Goal: Task Accomplishment & Management: Use online tool/utility

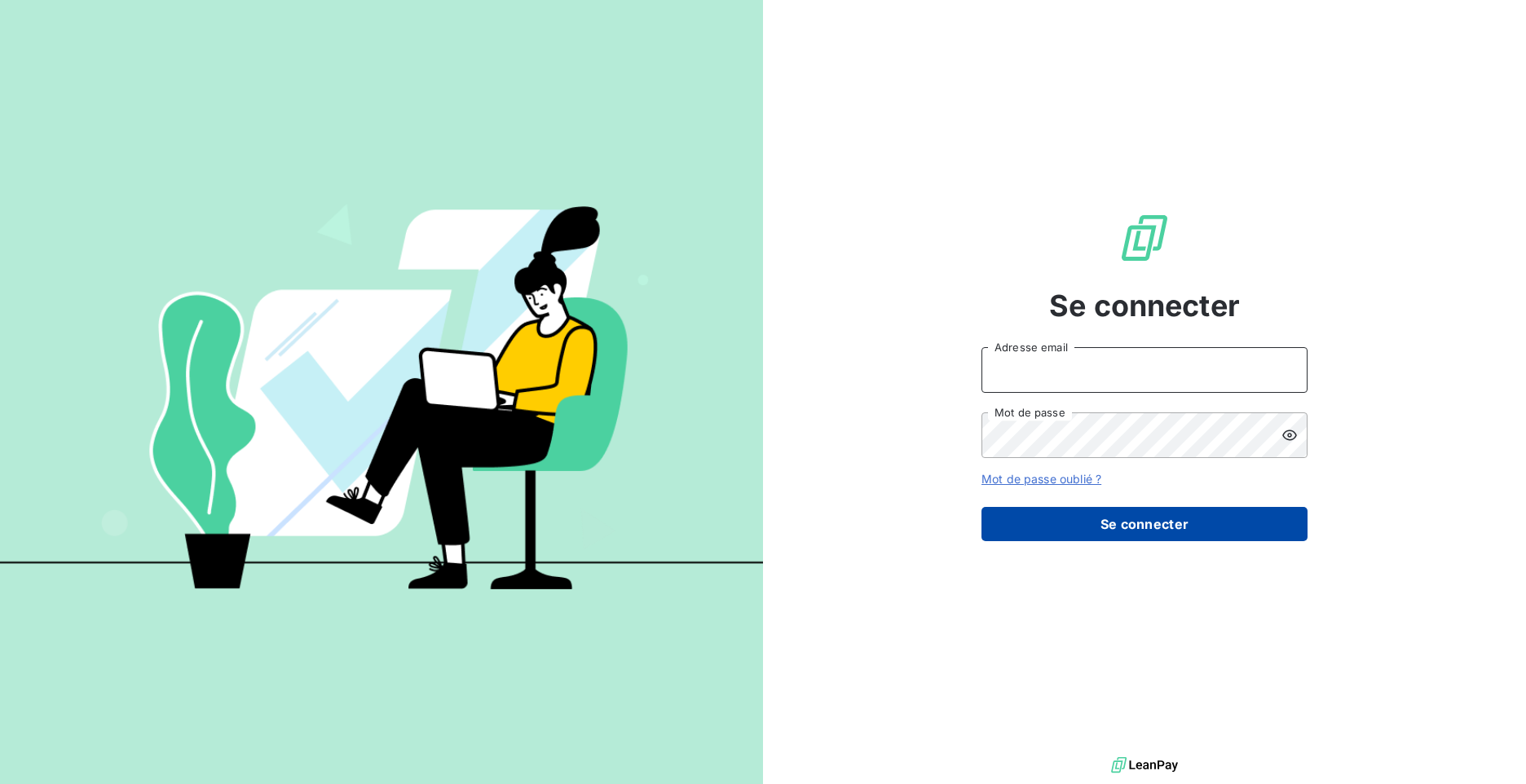
type input "[PERSON_NAME][EMAIL_ADDRESS][DOMAIN_NAME]"
click at [1115, 519] on button "Se connecter" at bounding box center [1144, 524] width 326 height 34
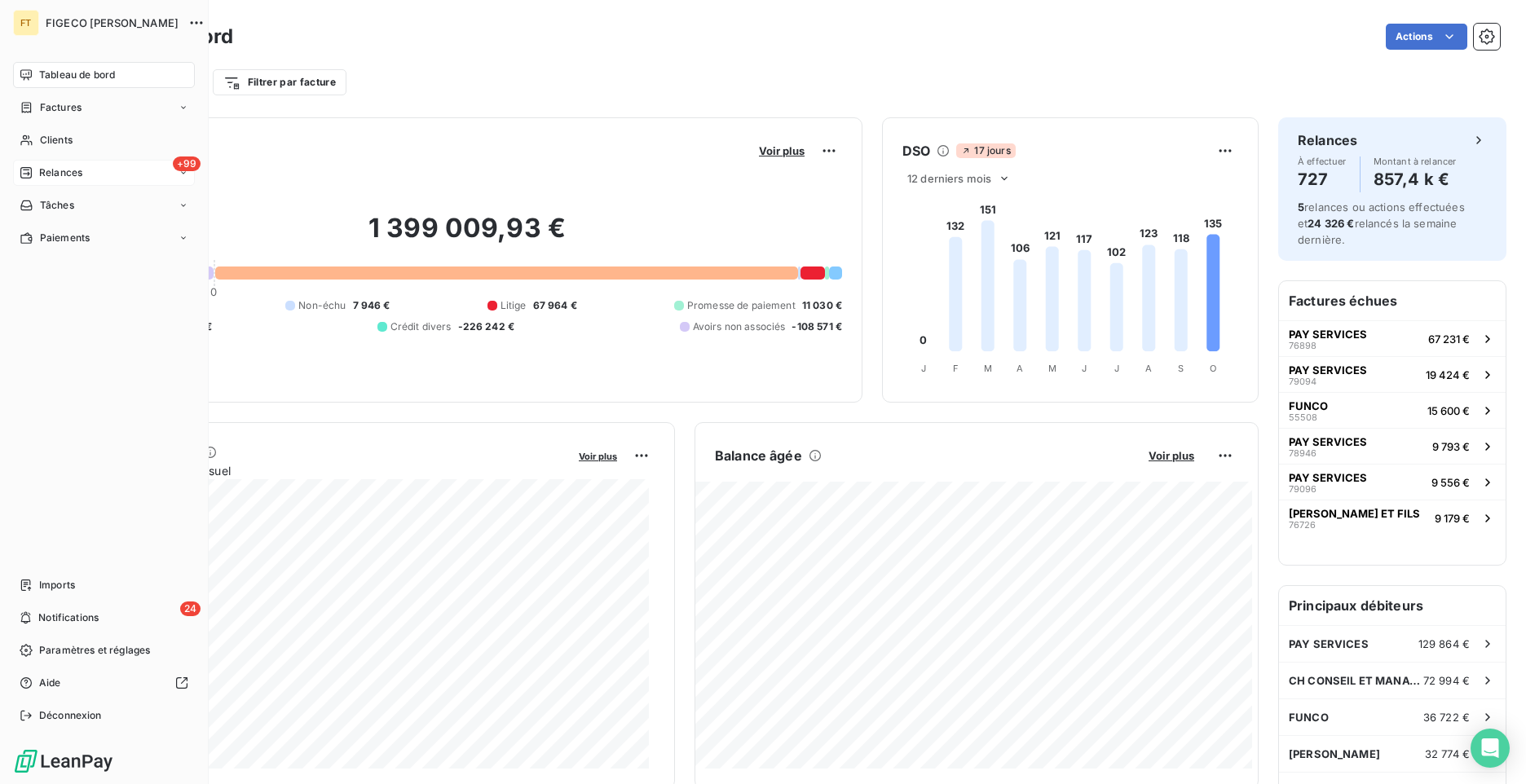
click at [52, 171] on span "Relances" at bounding box center [61, 172] width 43 height 15
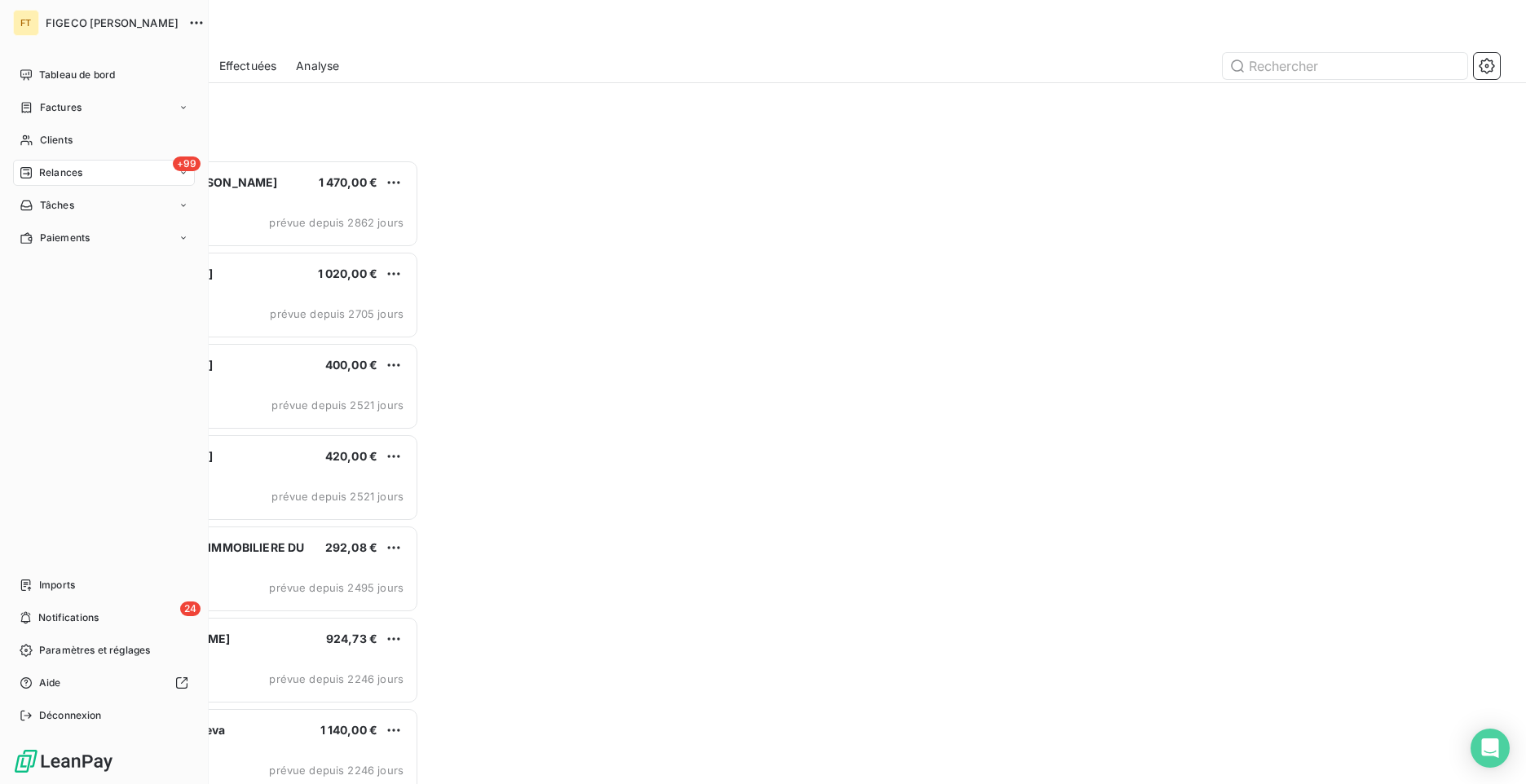
scroll to position [612, 329]
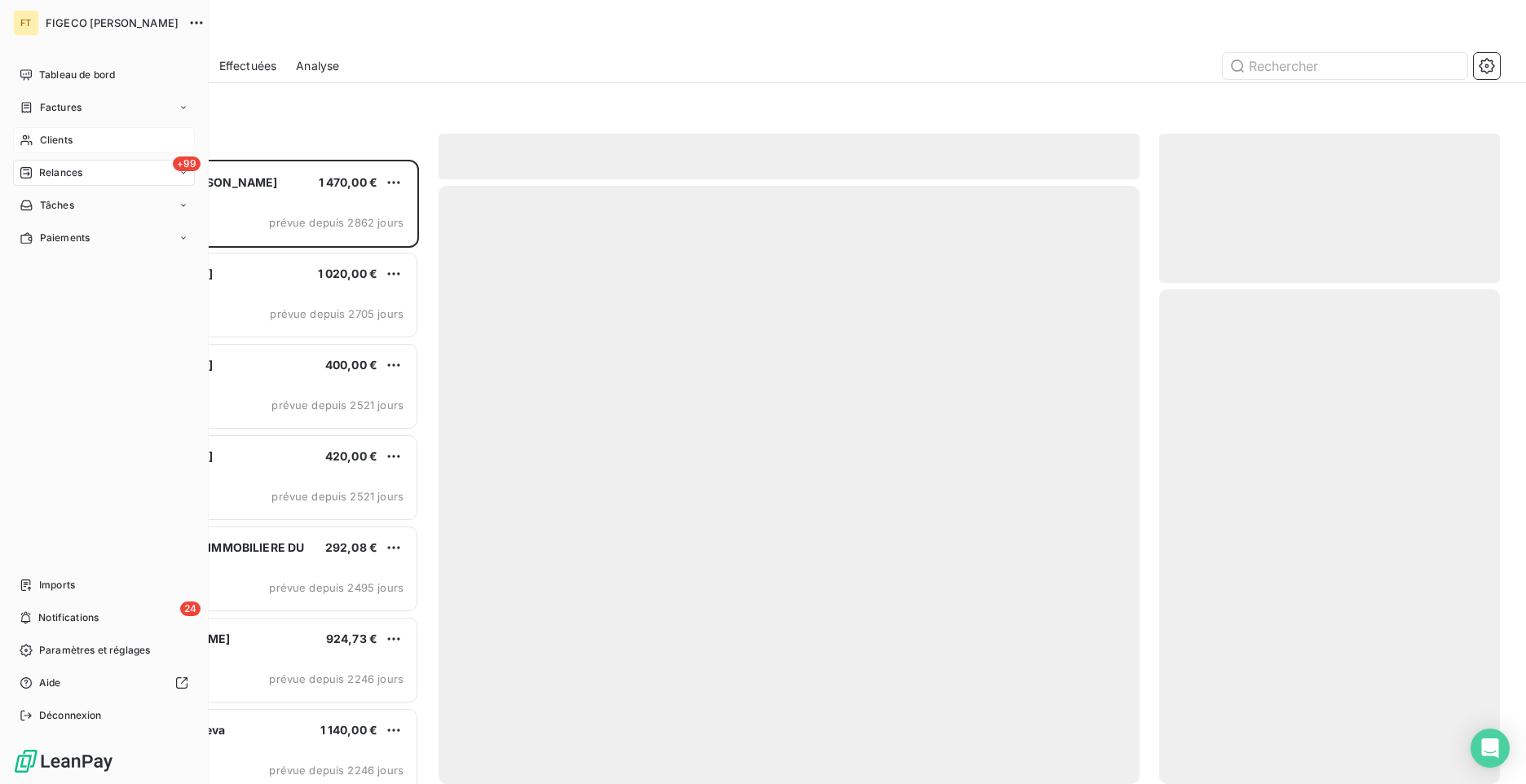
click at [68, 137] on span "Clients" at bounding box center [55, 140] width 33 height 15
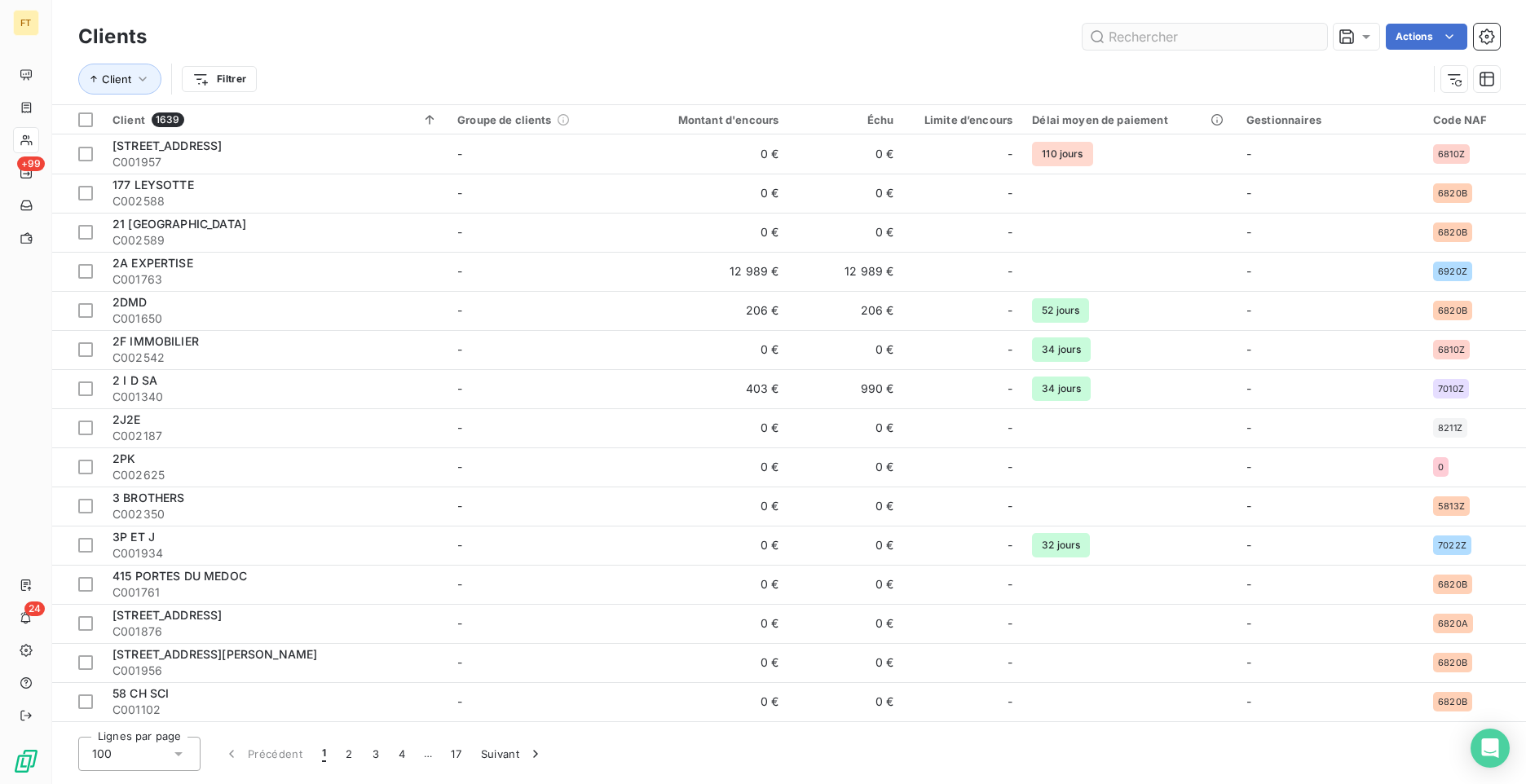
click at [1224, 33] on input "text" at bounding box center [1205, 37] width 244 height 26
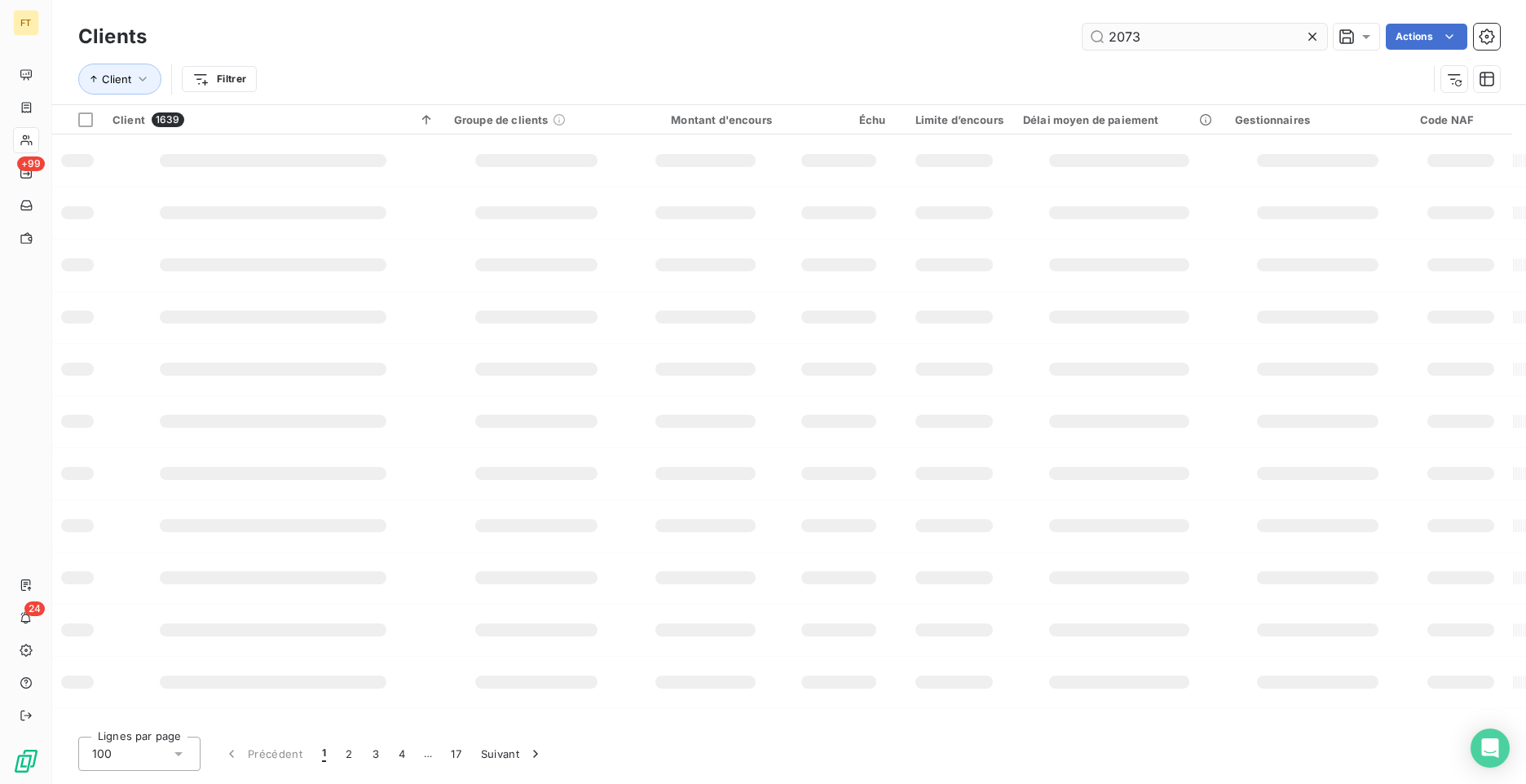
type input "2073"
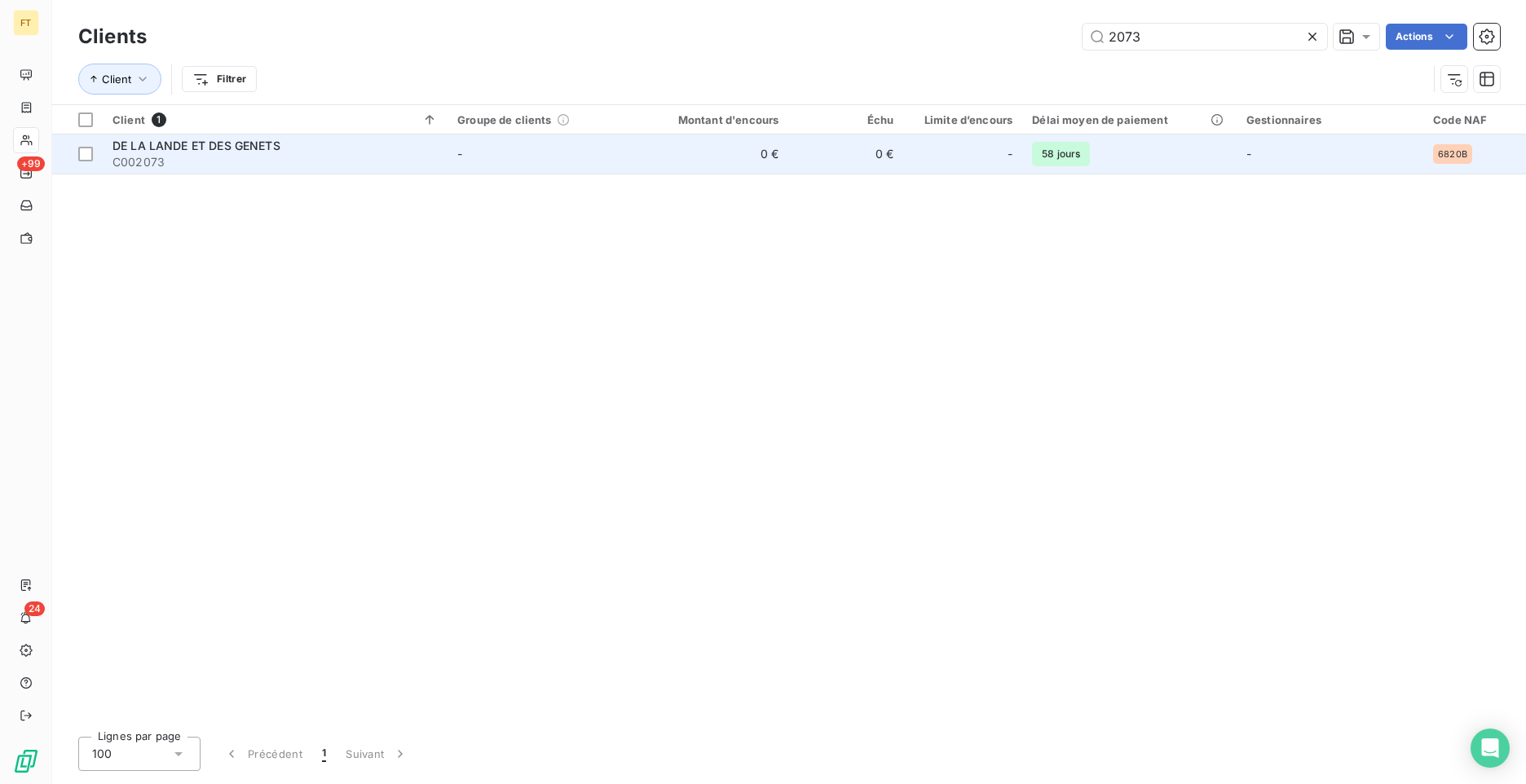
click at [470, 159] on td "-" at bounding box center [541, 154] width 186 height 40
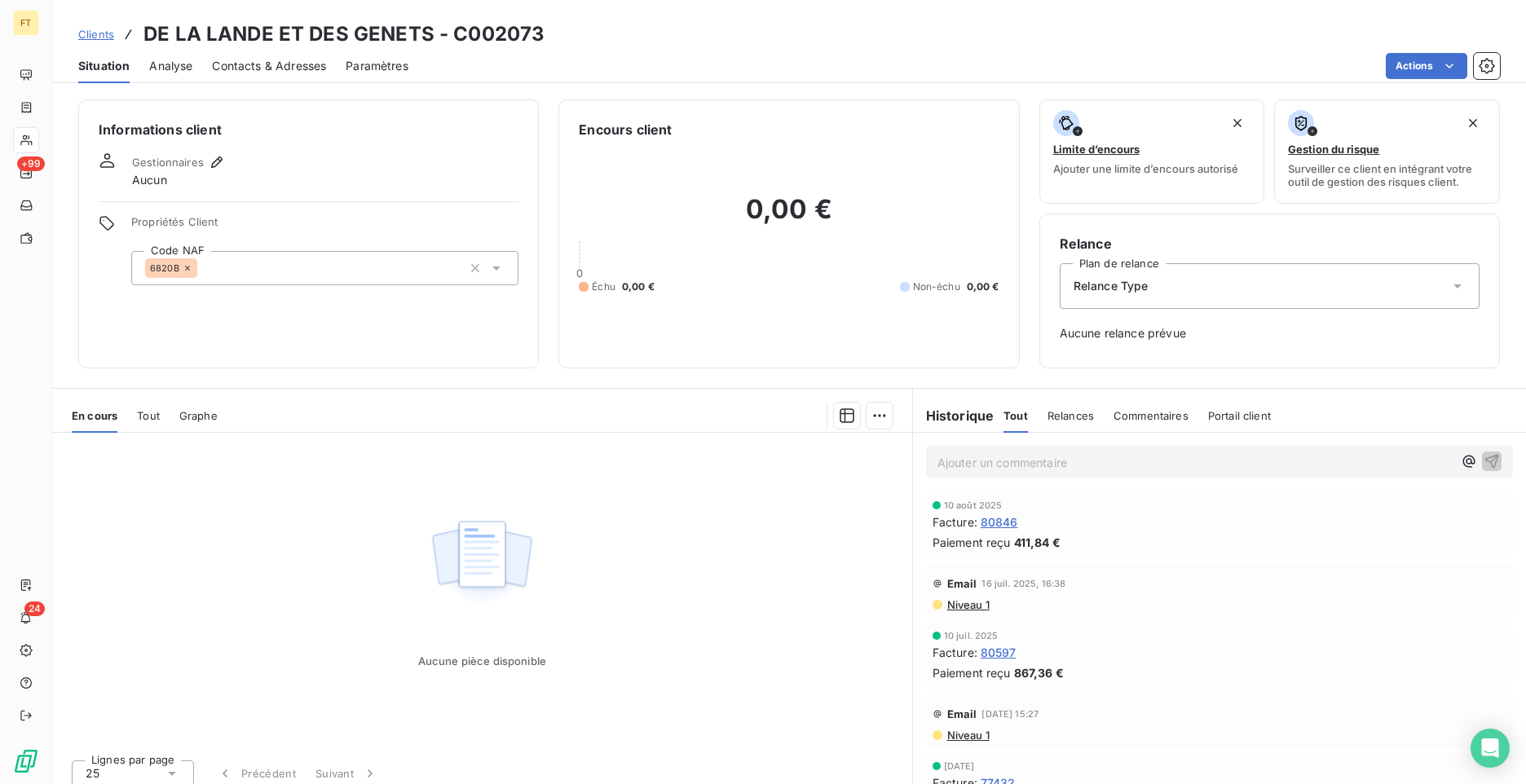
click at [1137, 292] on span "Relance Type" at bounding box center [1110, 286] width 75 height 17
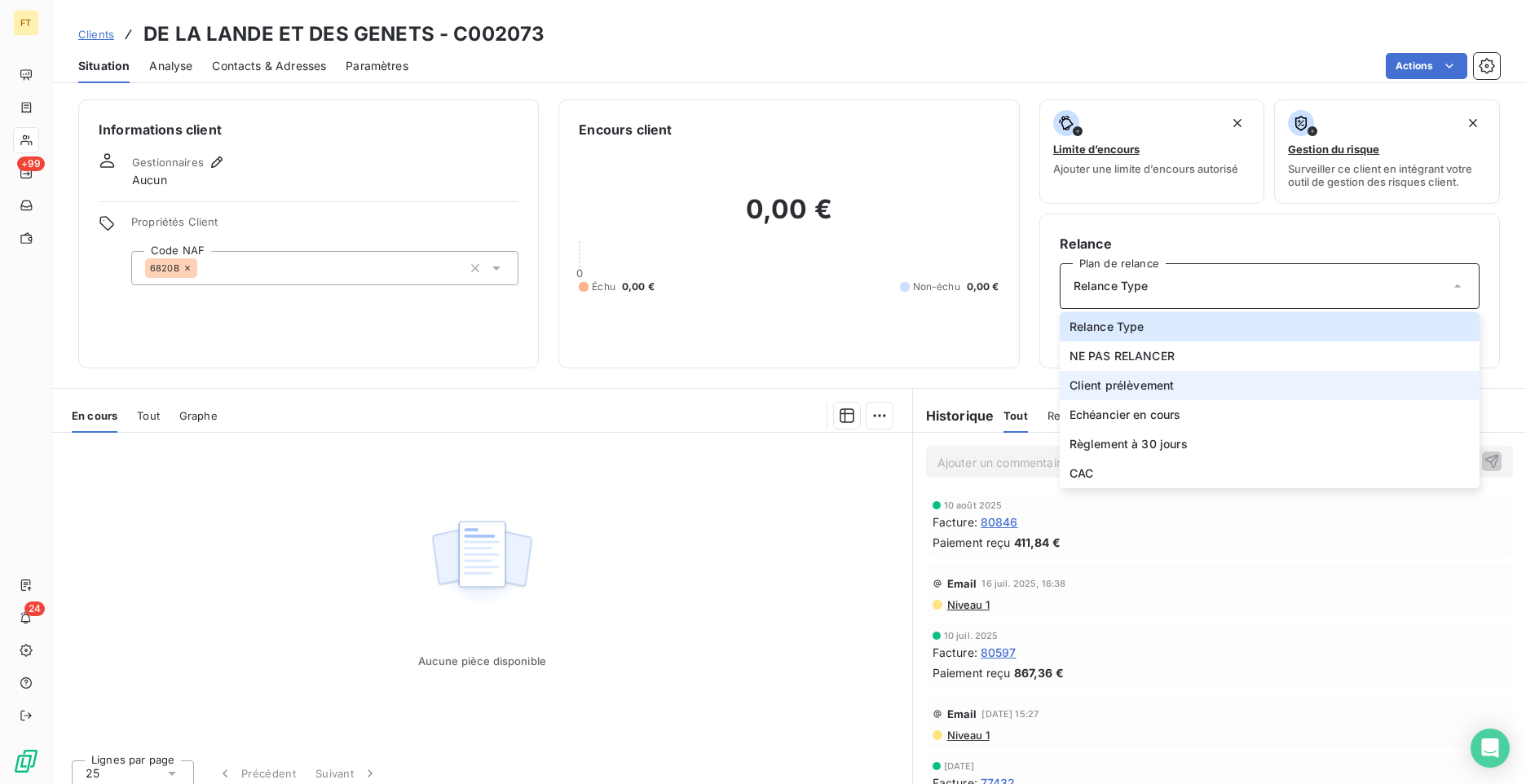
click at [1113, 391] on span "Client prélèvement" at bounding box center [1123, 385] width 105 height 17
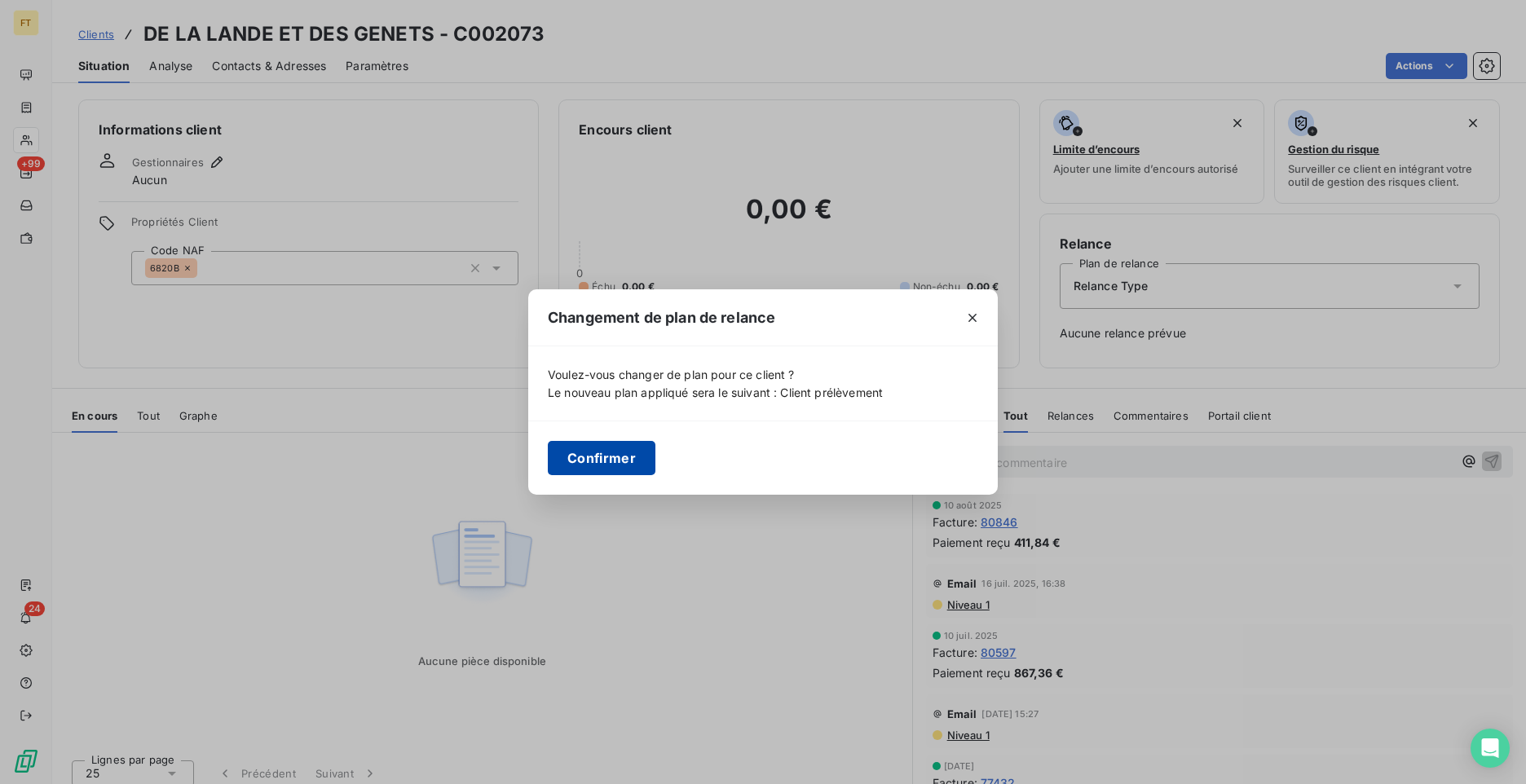
click at [624, 462] on button "Confirmer" at bounding box center [601, 458] width 107 height 34
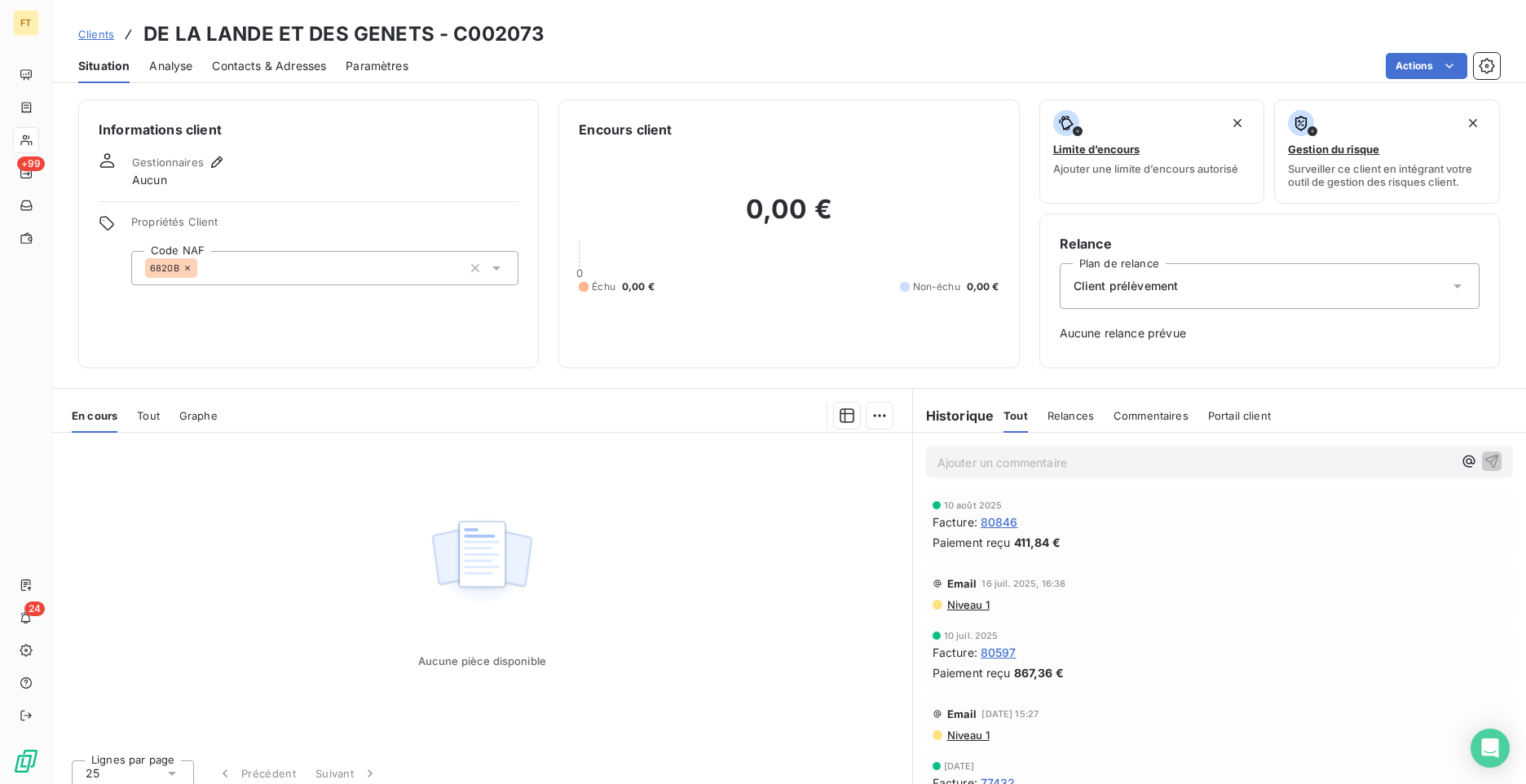
click at [1158, 301] on div "Client prélèvement" at bounding box center [1270, 287] width 420 height 46
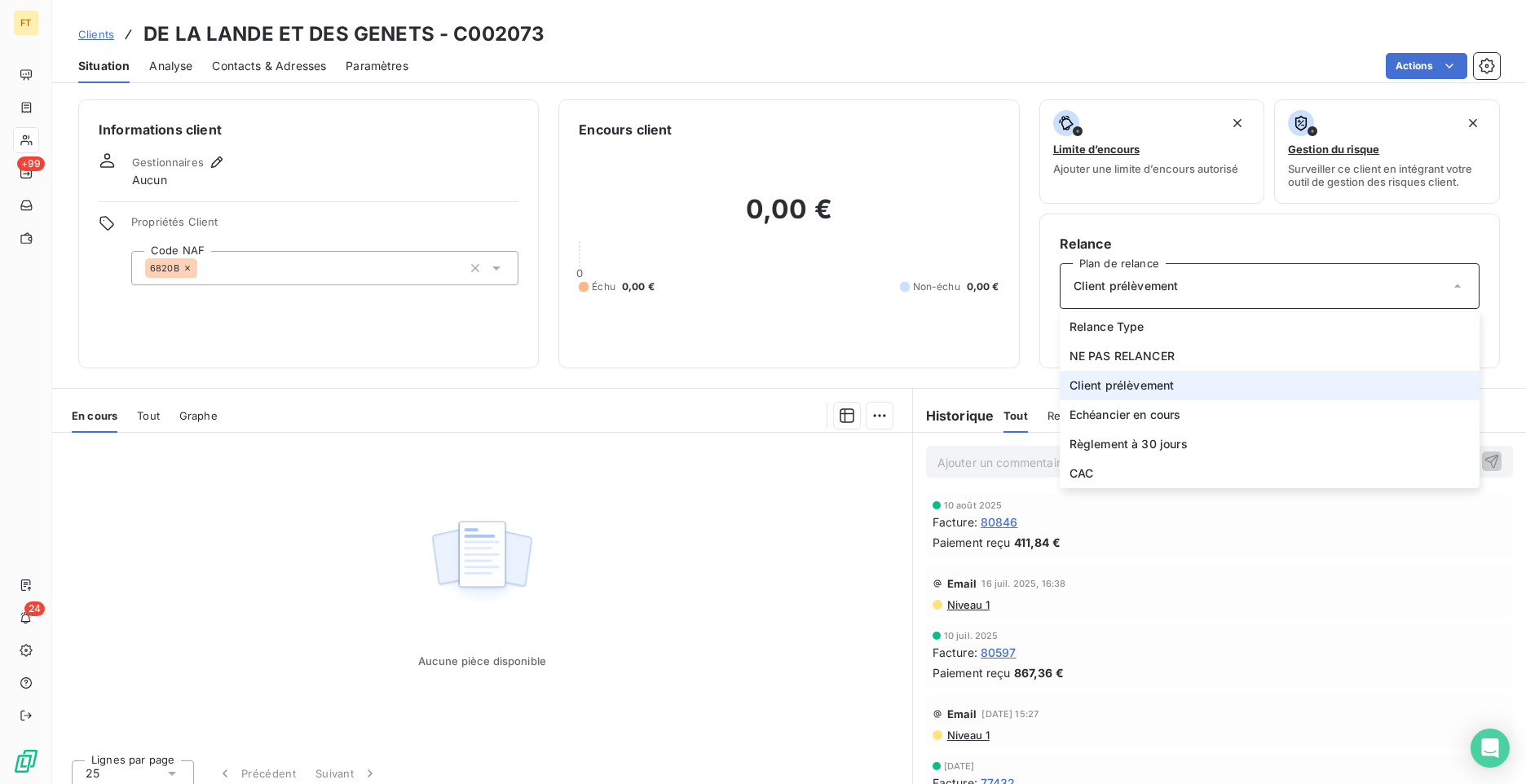
click at [1140, 381] on span "Client prélèvement" at bounding box center [1123, 385] width 105 height 17
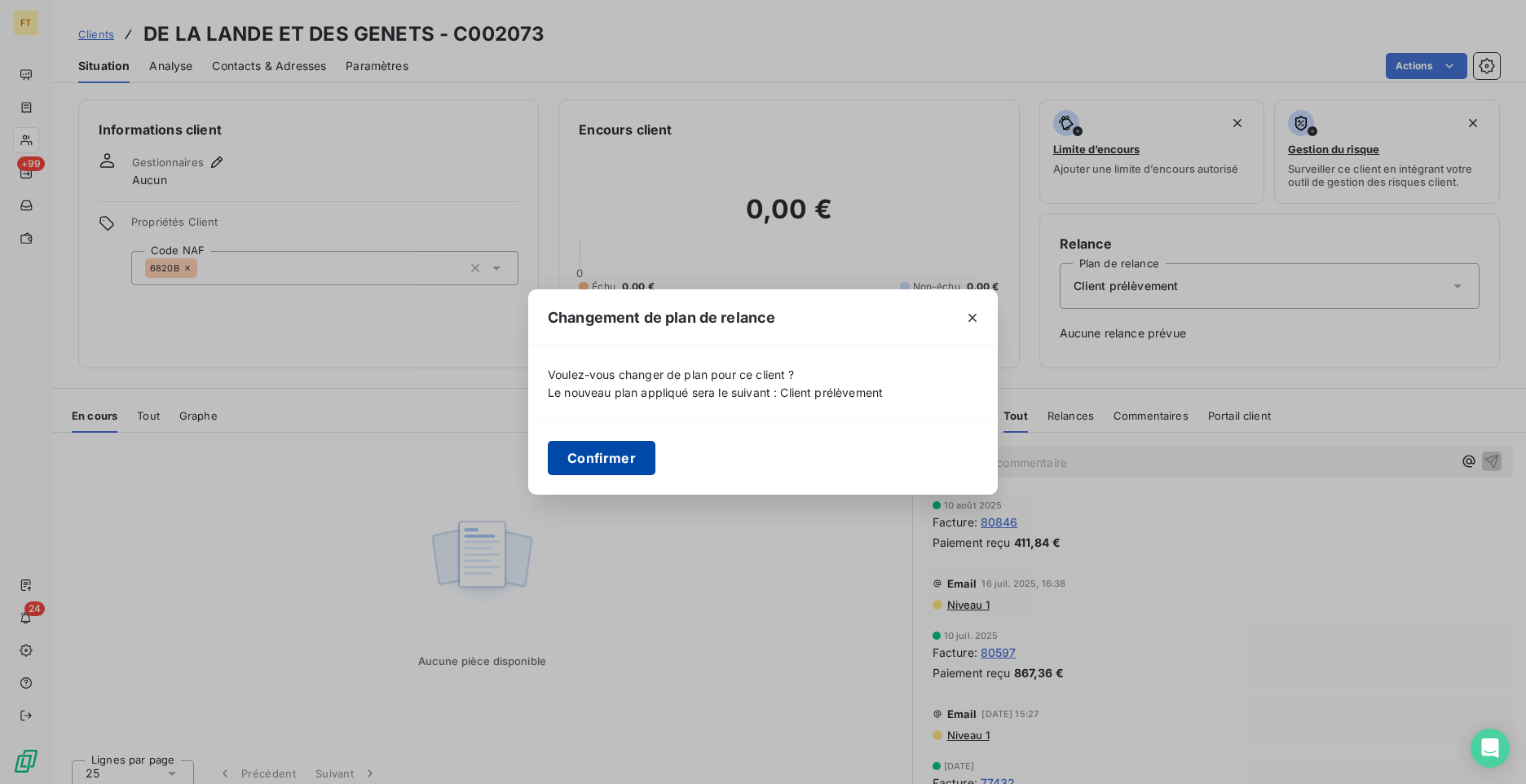
click at [636, 453] on button "Confirmer" at bounding box center [601, 458] width 107 height 34
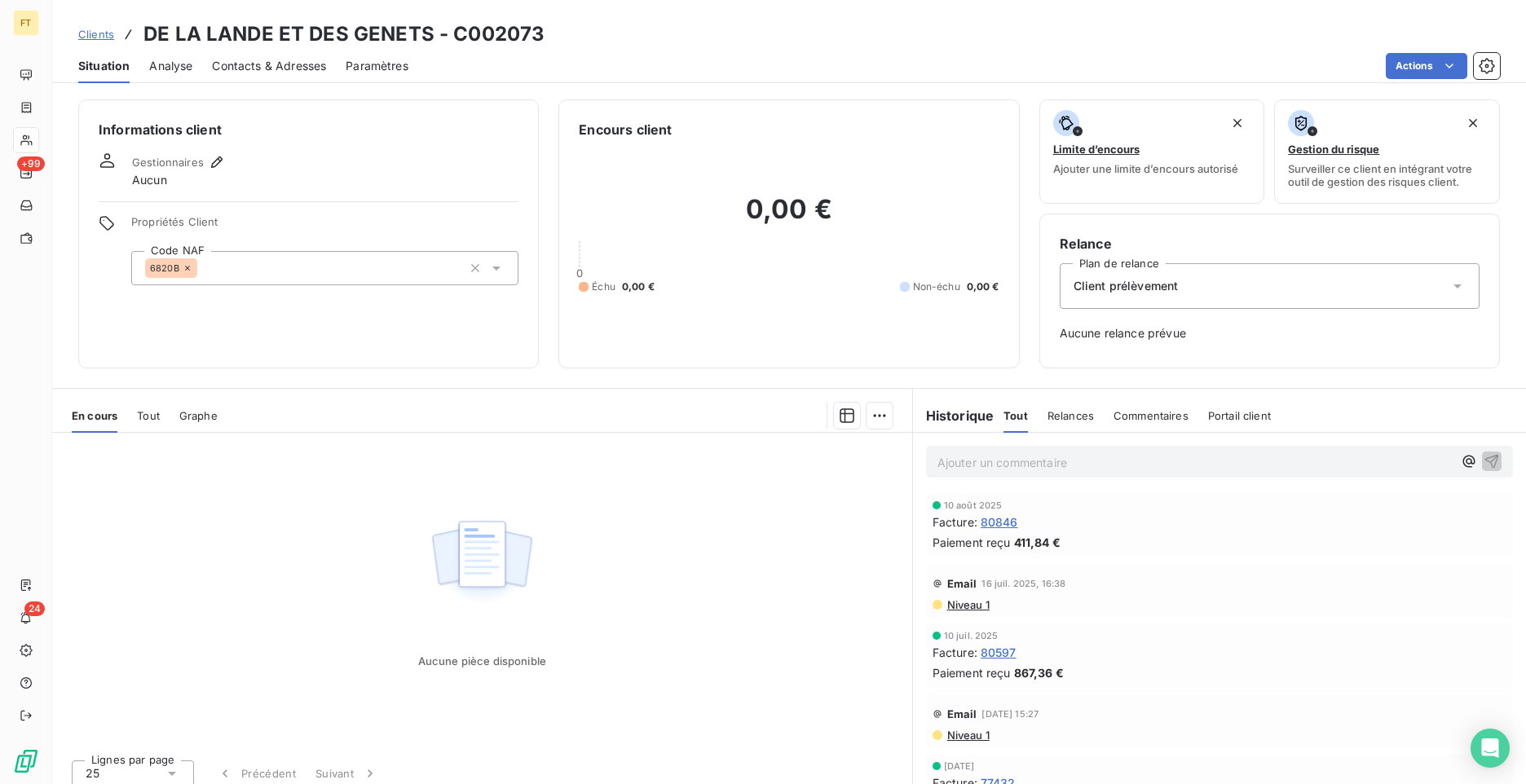
click at [175, 69] on span "Analyse" at bounding box center [171, 66] width 43 height 17
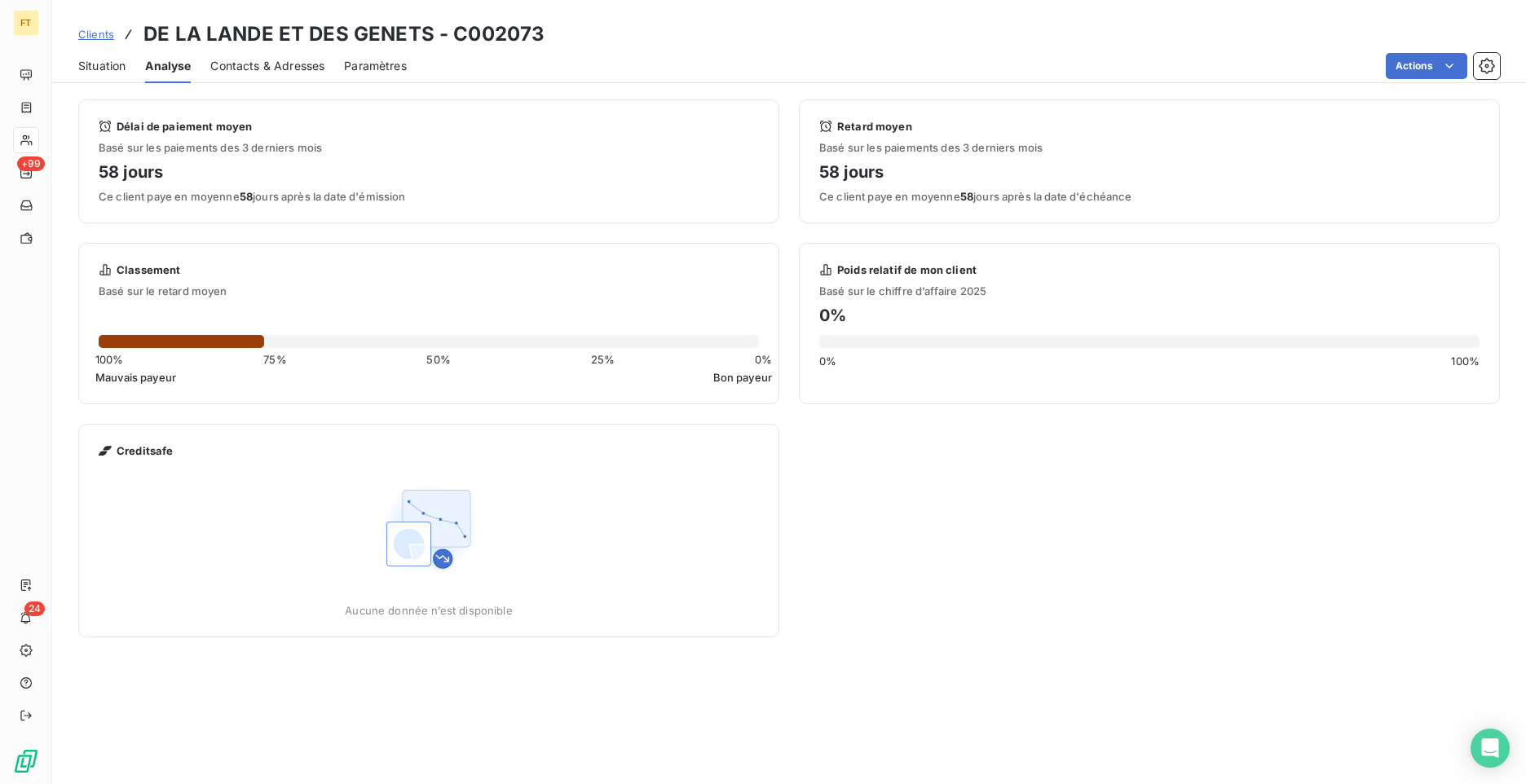
click at [106, 69] on span "Situation" at bounding box center [102, 66] width 47 height 17
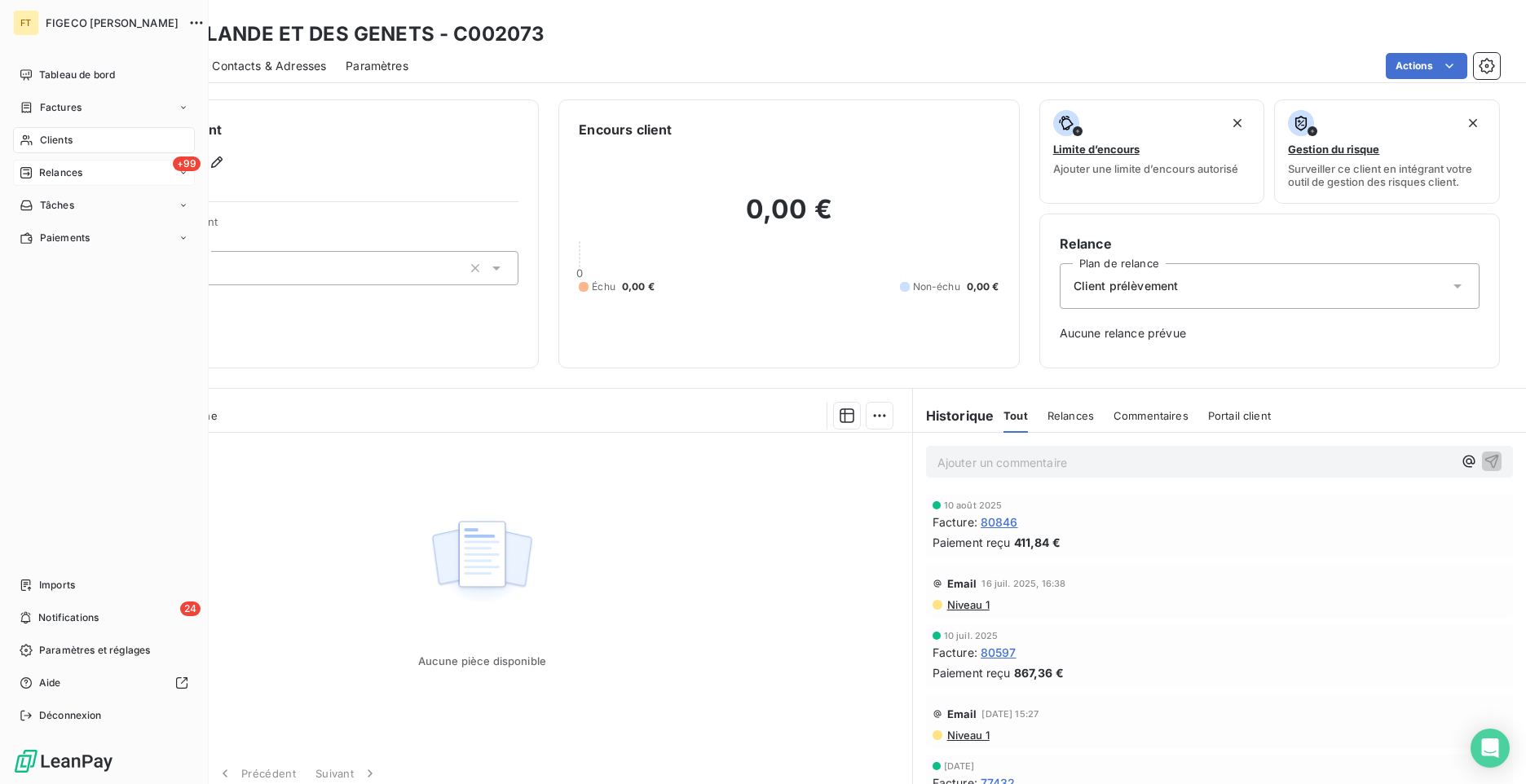
click at [41, 171] on span "Relances" at bounding box center [61, 172] width 43 height 15
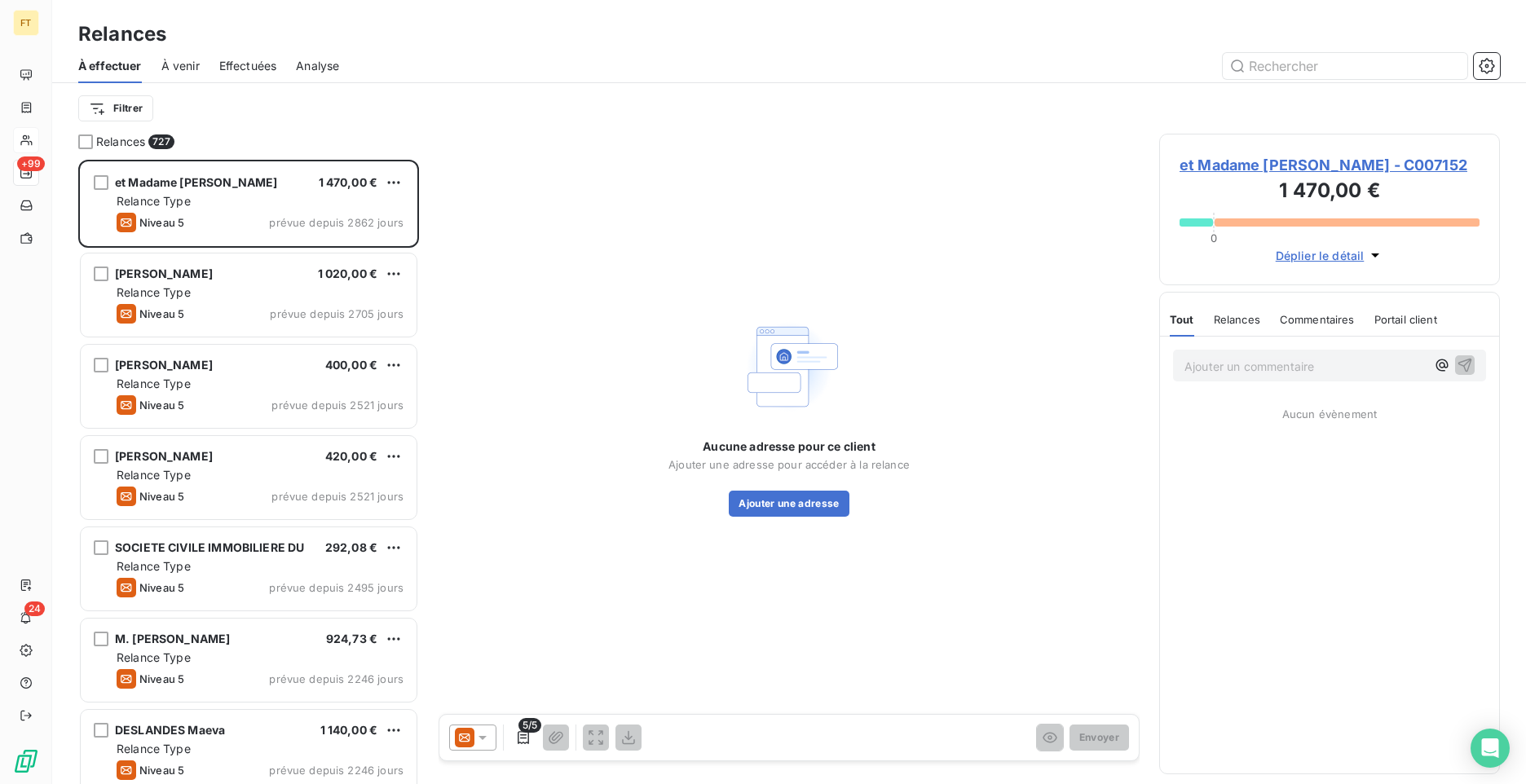
scroll to position [612, 329]
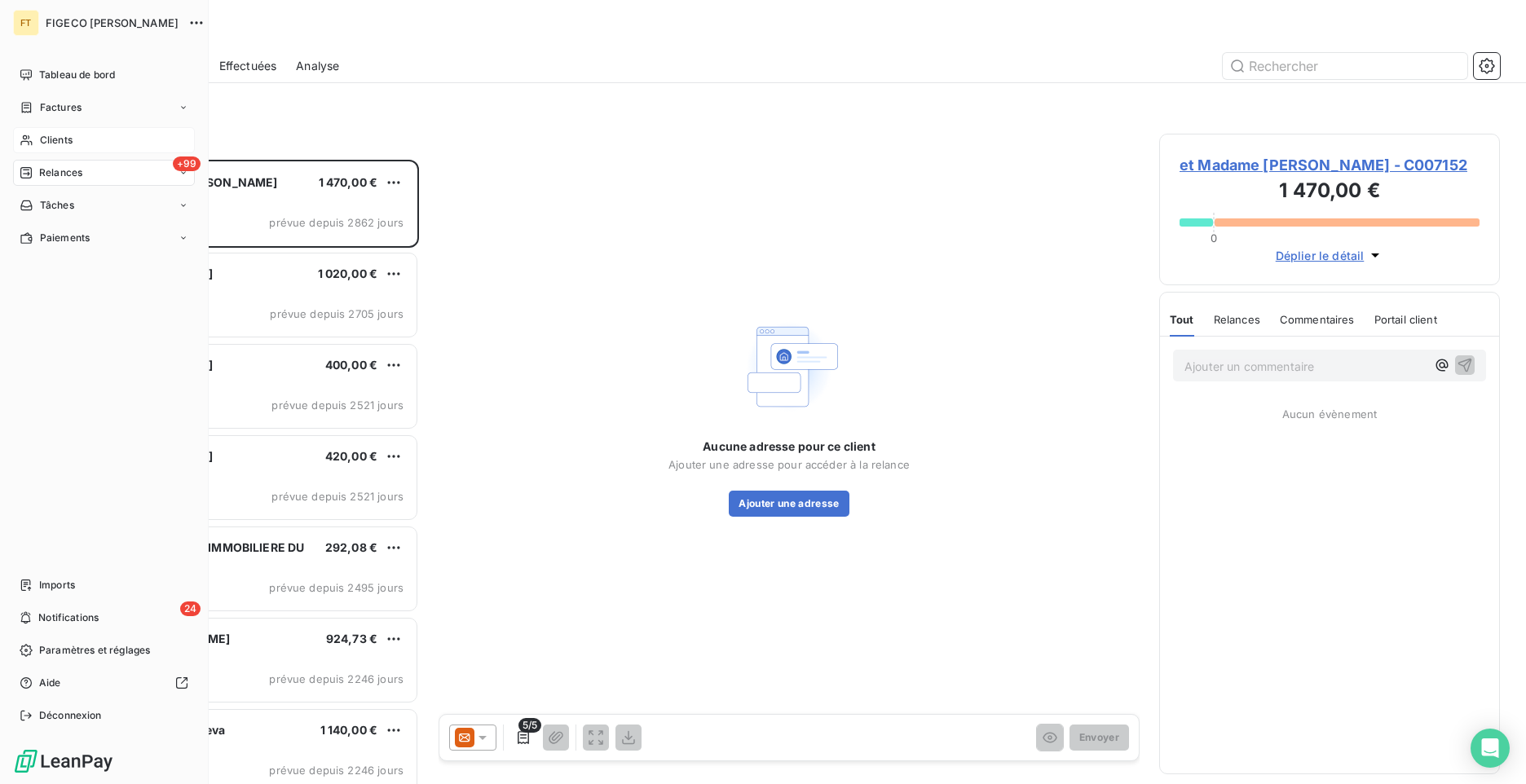
click at [39, 633] on nav "Imports 24 Notifications Paramètres et réglages Aide Déconnexion" at bounding box center [104, 650] width 182 height 156
click at [54, 619] on span "Notifications" at bounding box center [69, 618] width 61 height 15
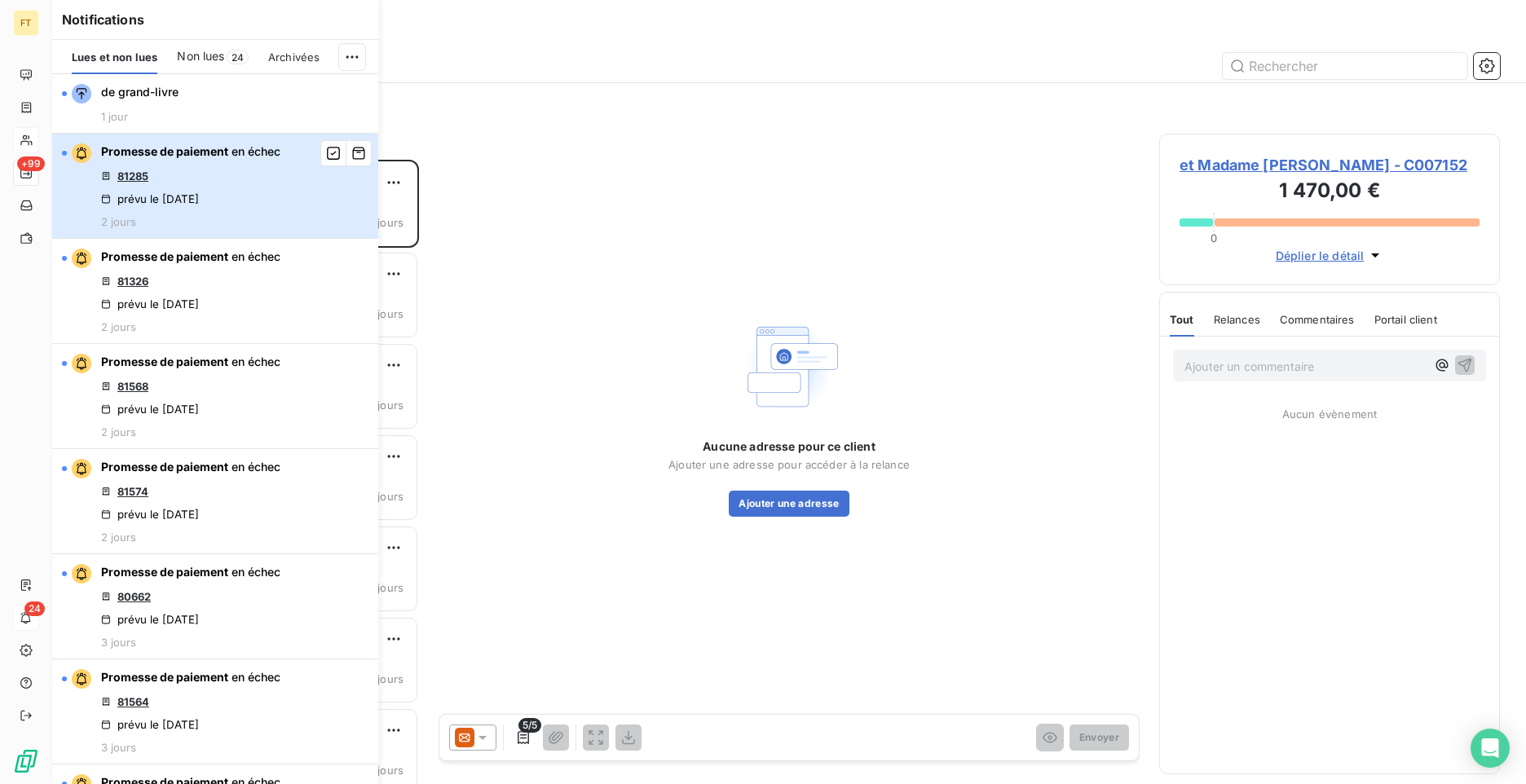
click at [199, 192] on div "prévu le [DATE]" at bounding box center [149, 199] width 98 height 13
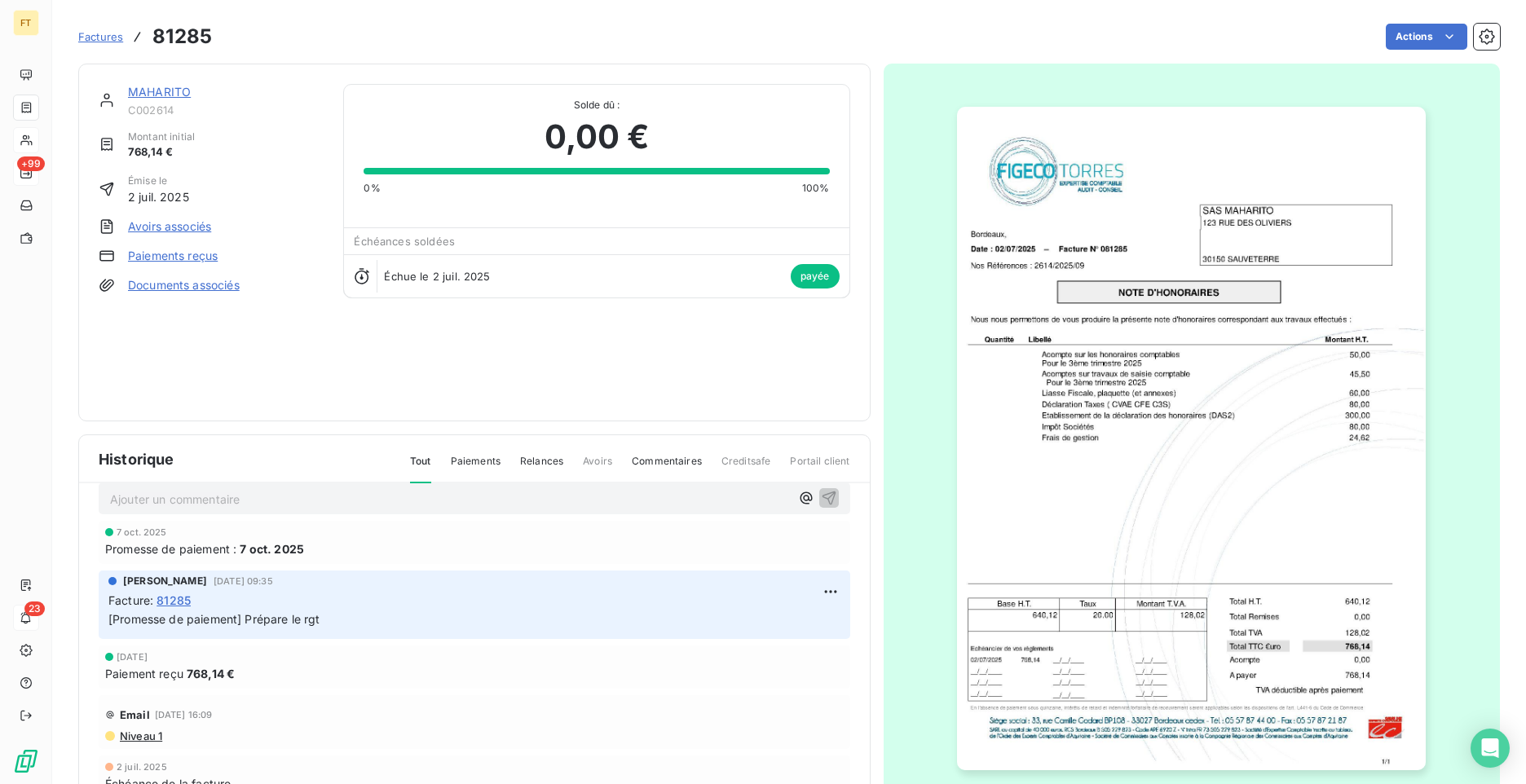
click at [738, 12] on div "Factures 81285 Actions" at bounding box center [788, 26] width 1421 height 54
